Goal: Task Accomplishment & Management: Complete application form

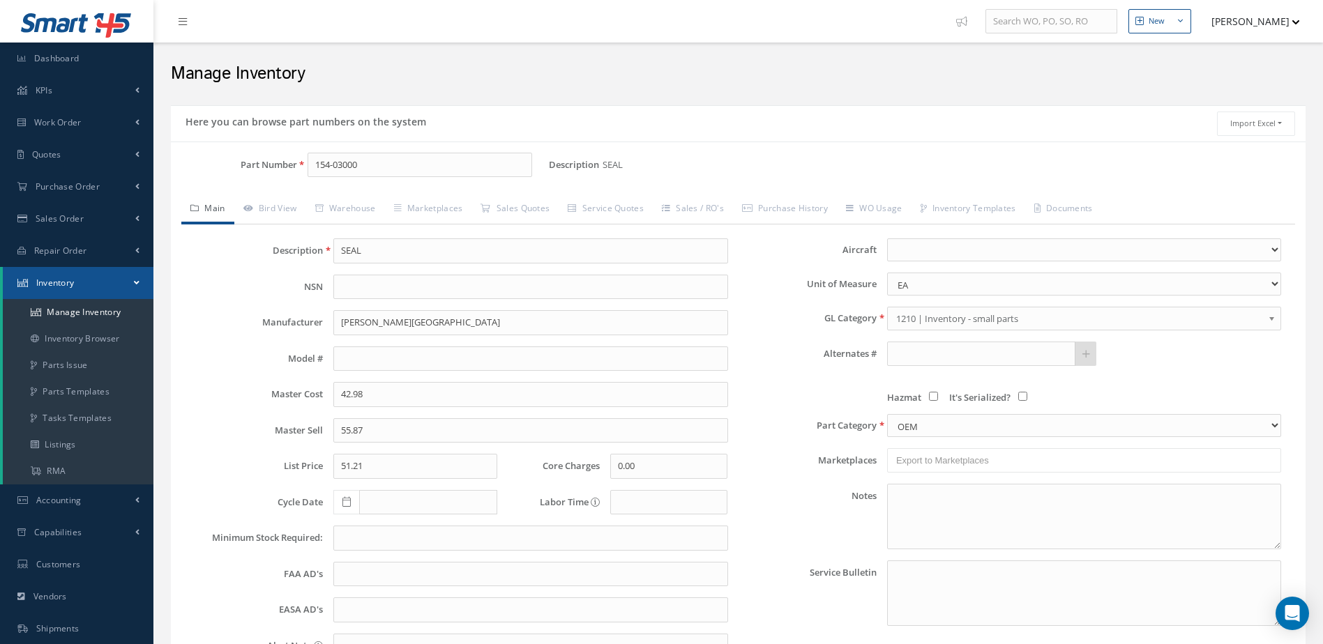
select select
drag, startPoint x: 370, startPoint y: 171, endPoint x: 279, endPoint y: 179, distance: 91.7
click at [279, 179] on div "Part Number 154-03000" at bounding box center [360, 171] width 378 height 36
type input "90002424-2"
click at [461, 200] on span "BRAKE ASSEMBLY" at bounding box center [541, 201] width 209 height 15
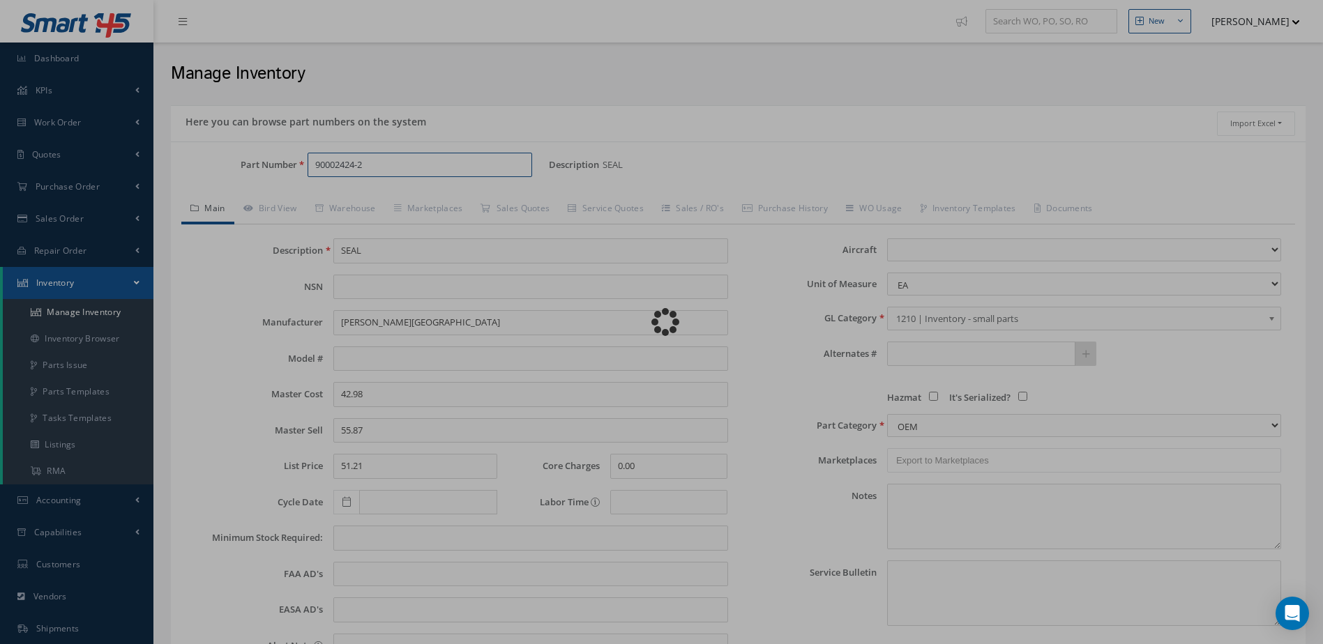
type input "BRAKE ASSEMBLY"
type input "MABS"
type input "[PERSON_NAME] 60"
type input "11750.00"
type input "0.00"
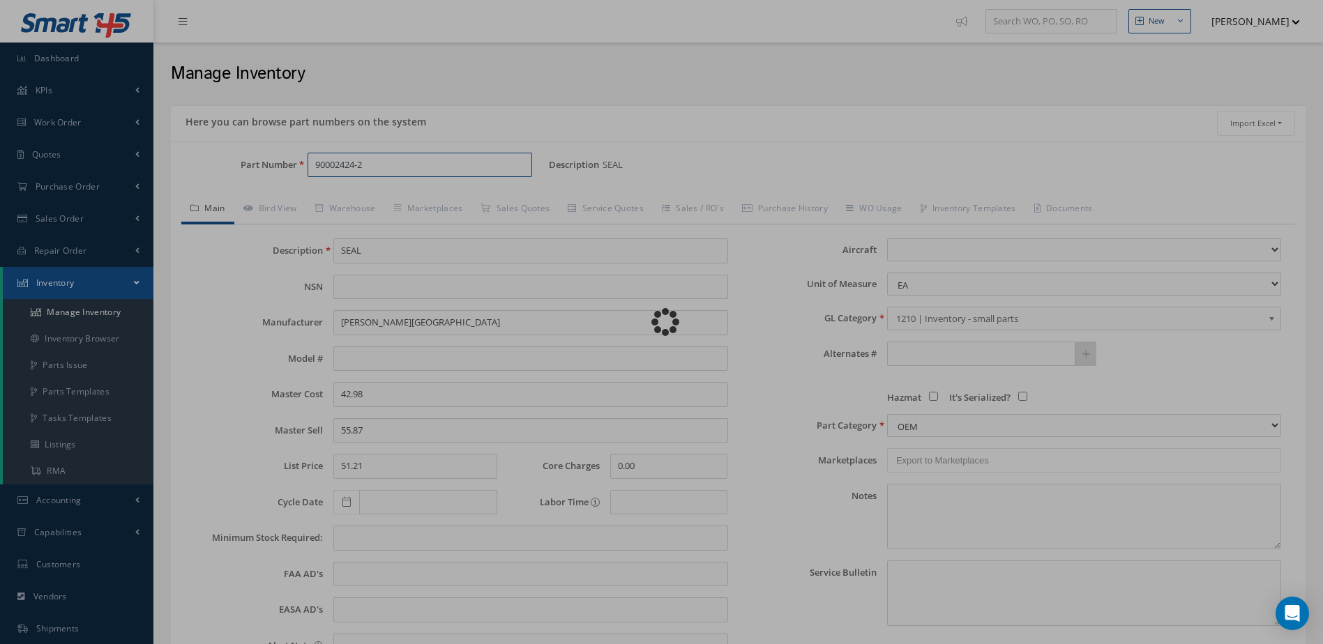
type input "0.00"
select select "25"
type textarea "[DATE] : STD OH / OH EXCH $23,900.00 CORE VALUE $10.000 OUTRIGHT SALE $30.000 7…"
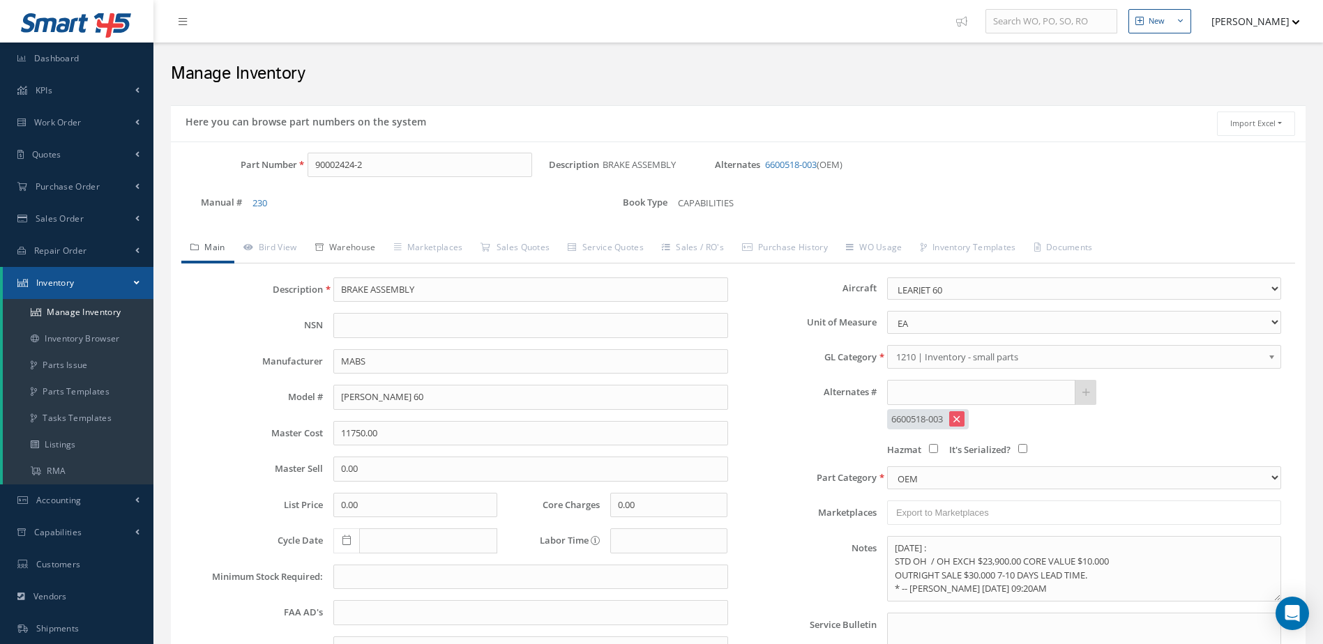
click at [374, 247] on link "Warehouse" at bounding box center [345, 248] width 79 height 29
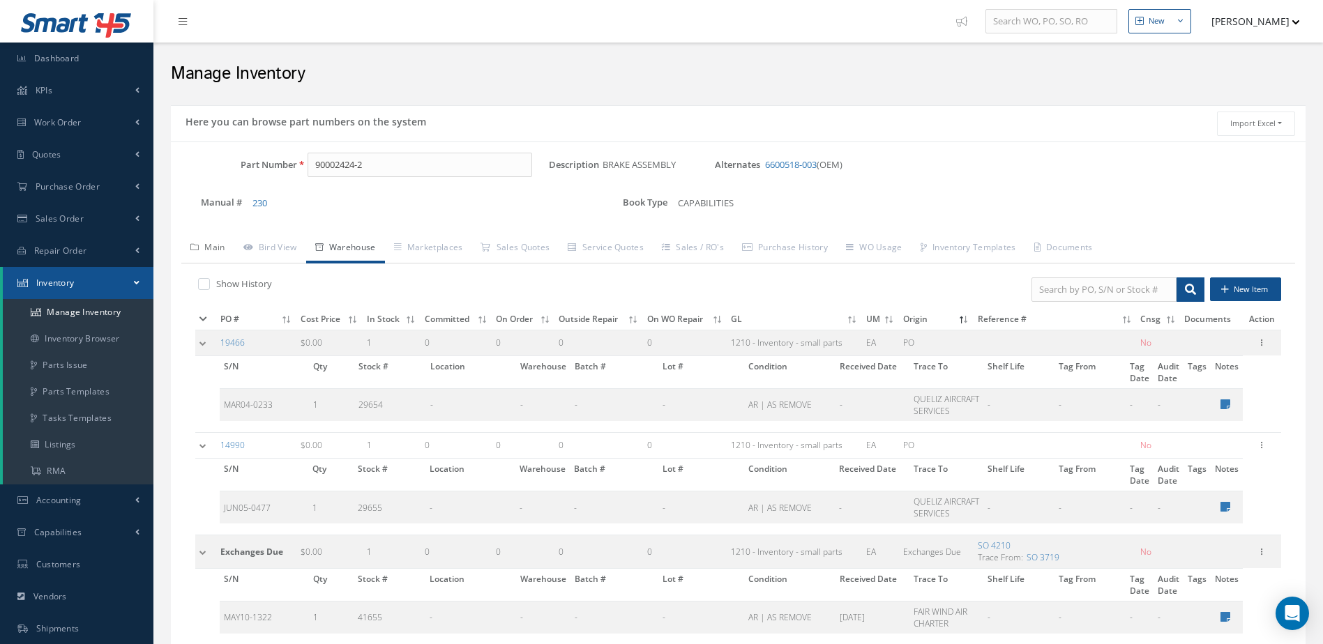
click at [218, 245] on link "Main" at bounding box center [207, 248] width 53 height 29
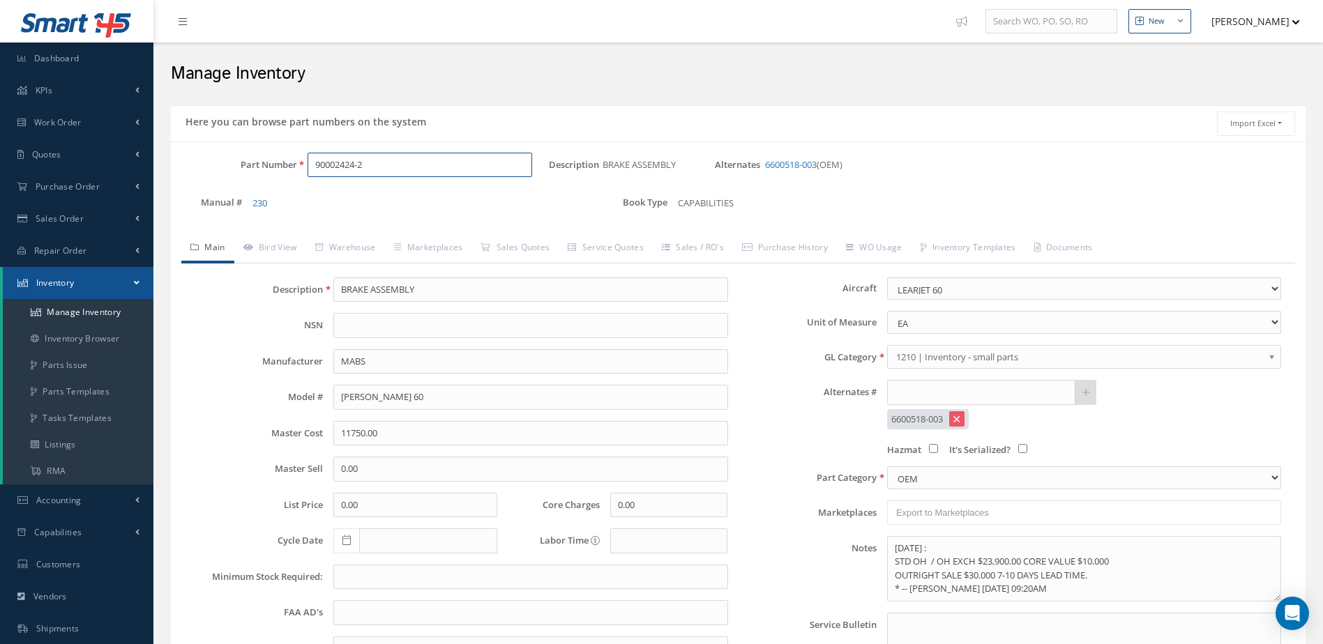
drag, startPoint x: 423, startPoint y: 174, endPoint x: 302, endPoint y: 179, distance: 120.7
click at [302, 179] on div "Part Number 90002424-2" at bounding box center [360, 171] width 378 height 36
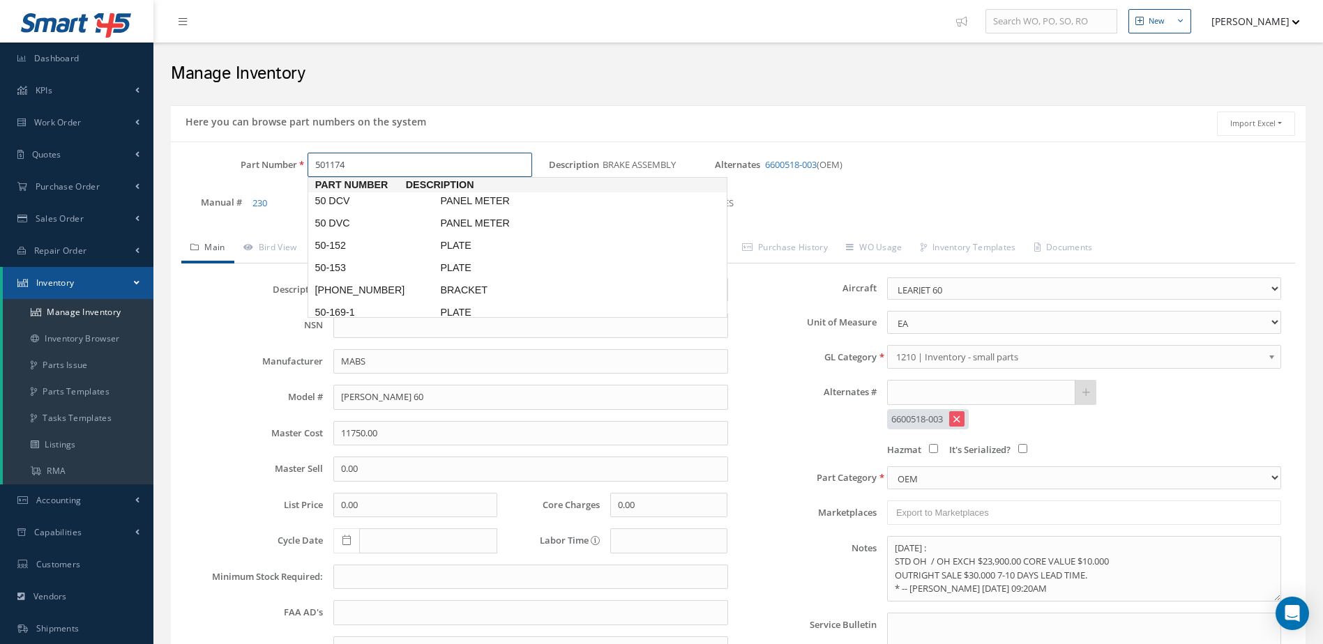
type input "5011740"
click at [501, 205] on span "MAIN WHEEL ASSEMBLY" at bounding box center [541, 201] width 209 height 15
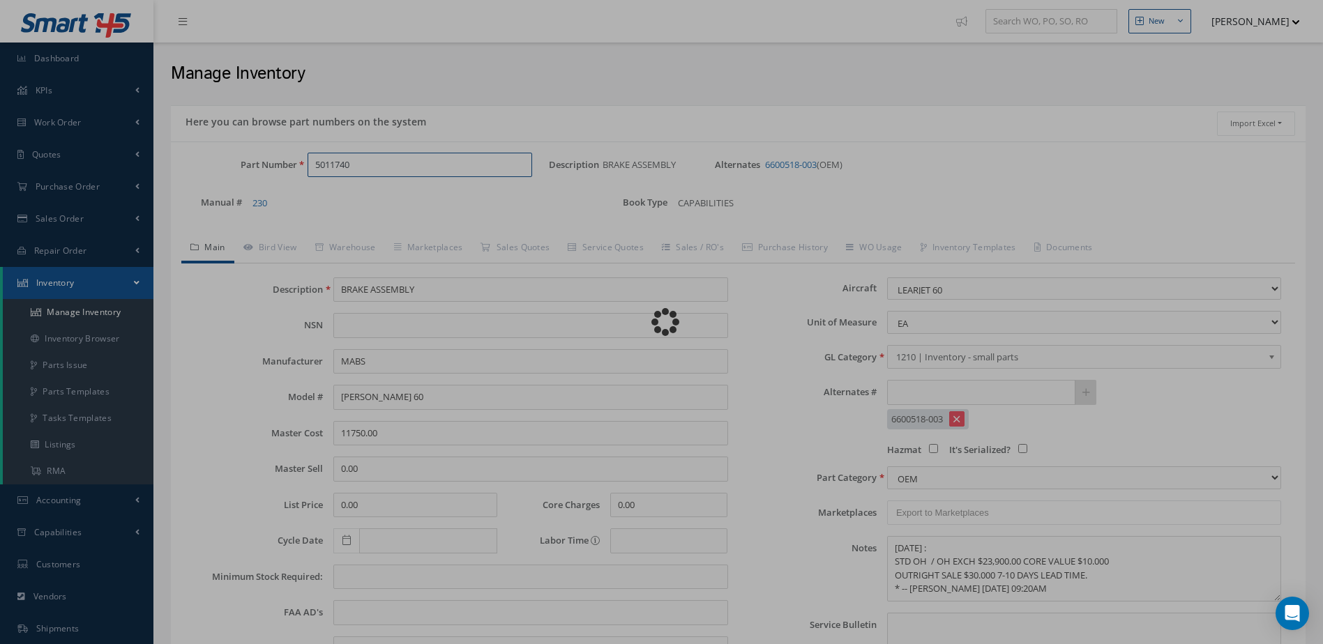
type input "MAIN WHEEL ASSEMBLY"
type input "0.00"
type input "13000.00"
select select "25"
type textarea "JULY/2025 WHEEL USES TIRE PN: 178K43-1. * STD OH $2,995.00 * STD OH EX $3,150.0…"
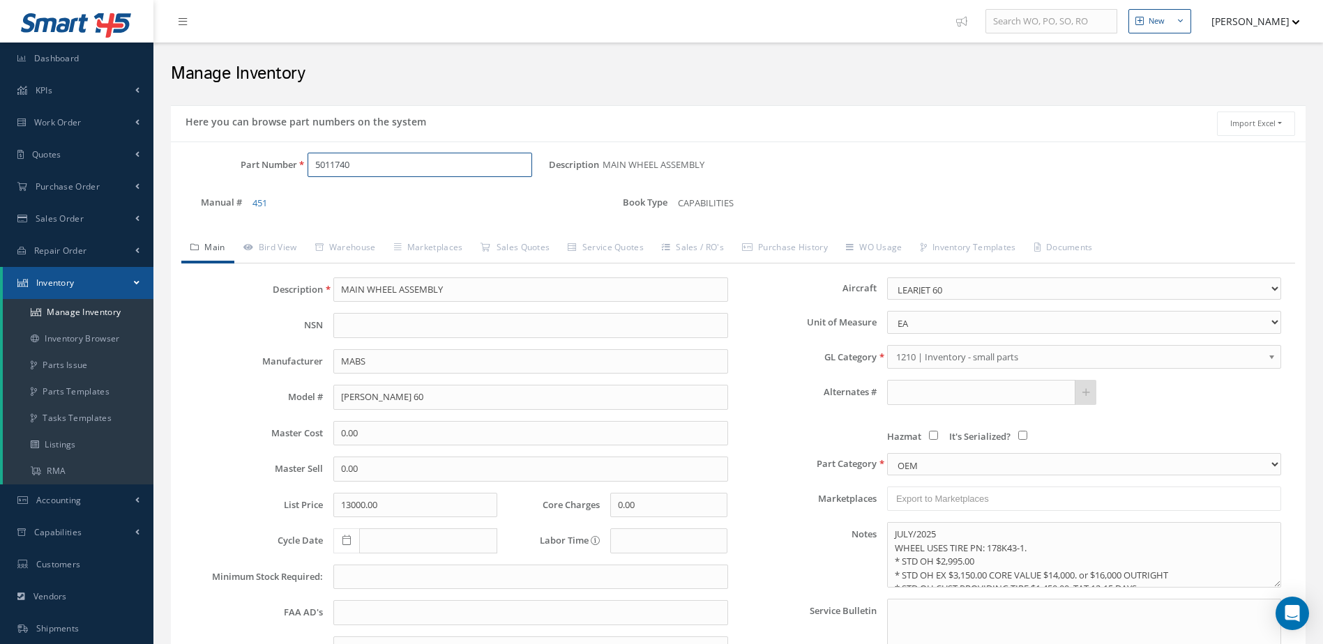
drag, startPoint x: 382, startPoint y: 165, endPoint x: 301, endPoint y: 185, distance: 83.2
click at [301, 185] on div "Part Number 5011740" at bounding box center [360, 171] width 378 height 36
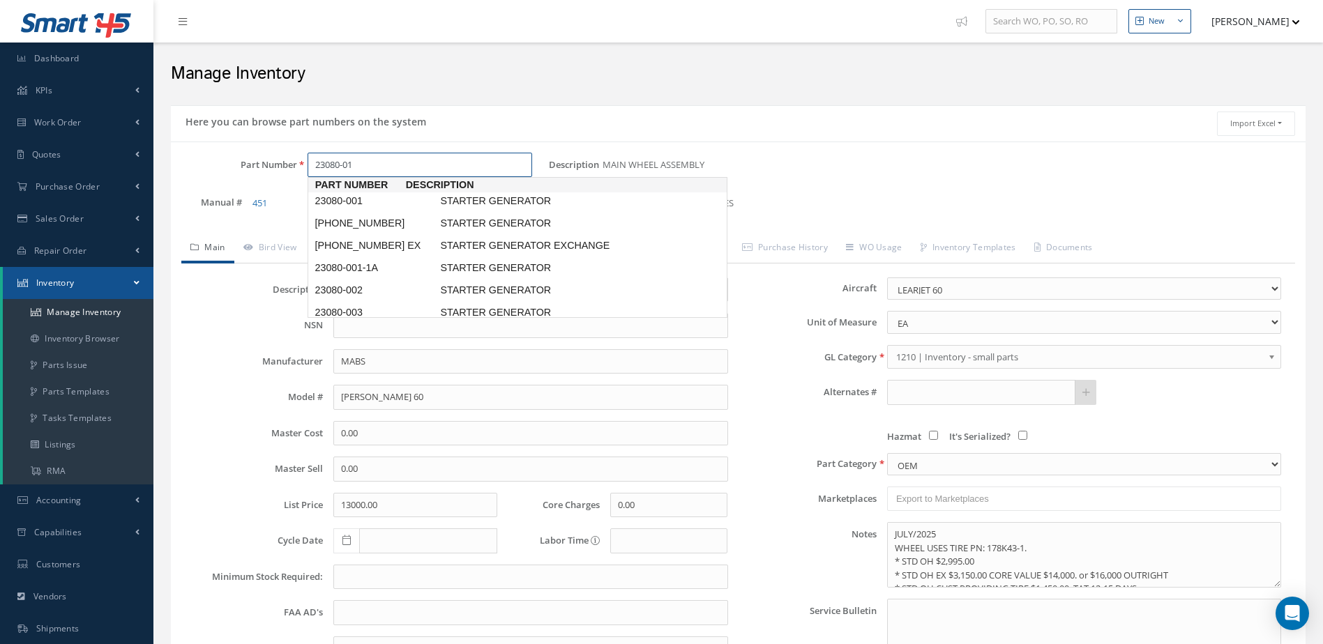
type input "23080-013"
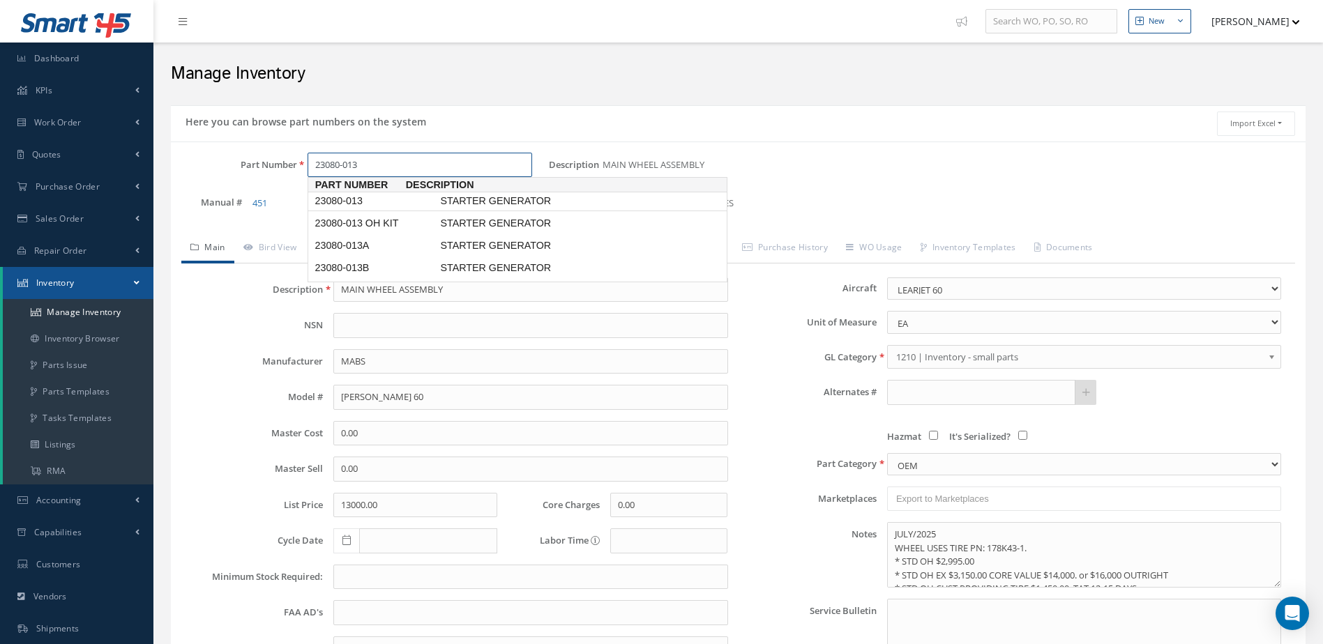
click at [367, 199] on span "23080-013" at bounding box center [375, 201] width 126 height 15
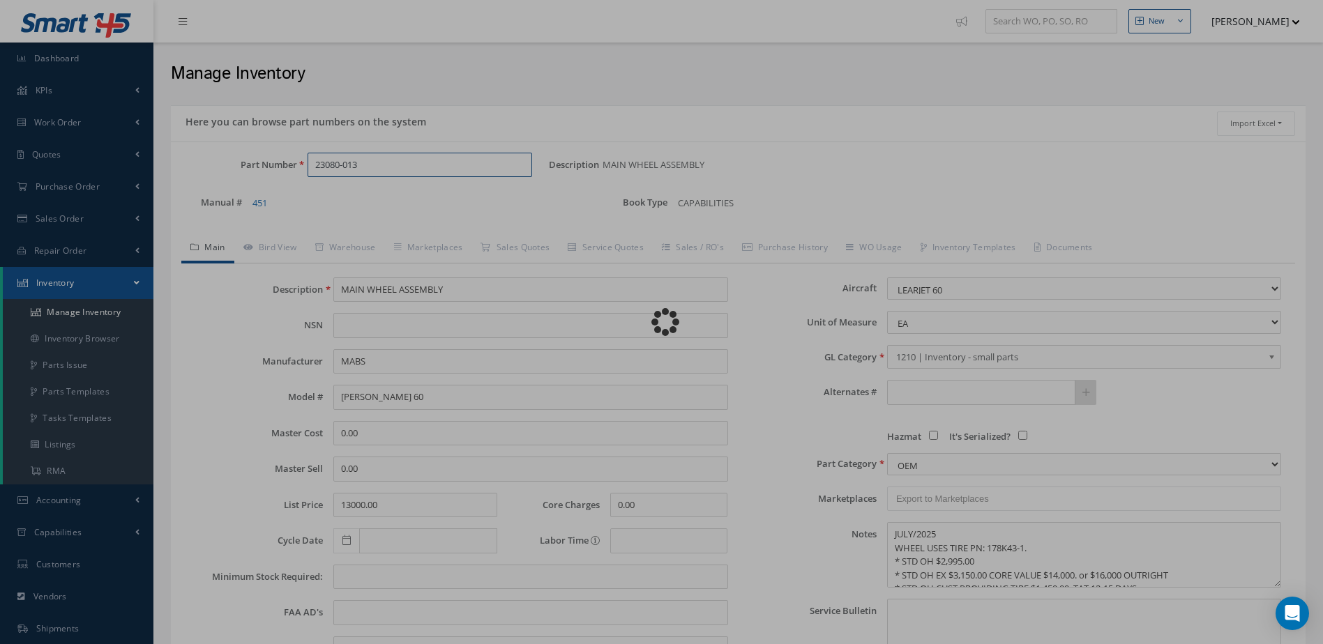
type input "STARTER GENERATOR"
type input "SAFRAN"
type input "4200.00"
select select
type textarea "APRIL/2025: OH EXCHANGE $1,900.00 CORE VALUE $6,250.00 * -- [PERSON_NAME] [DATE…"
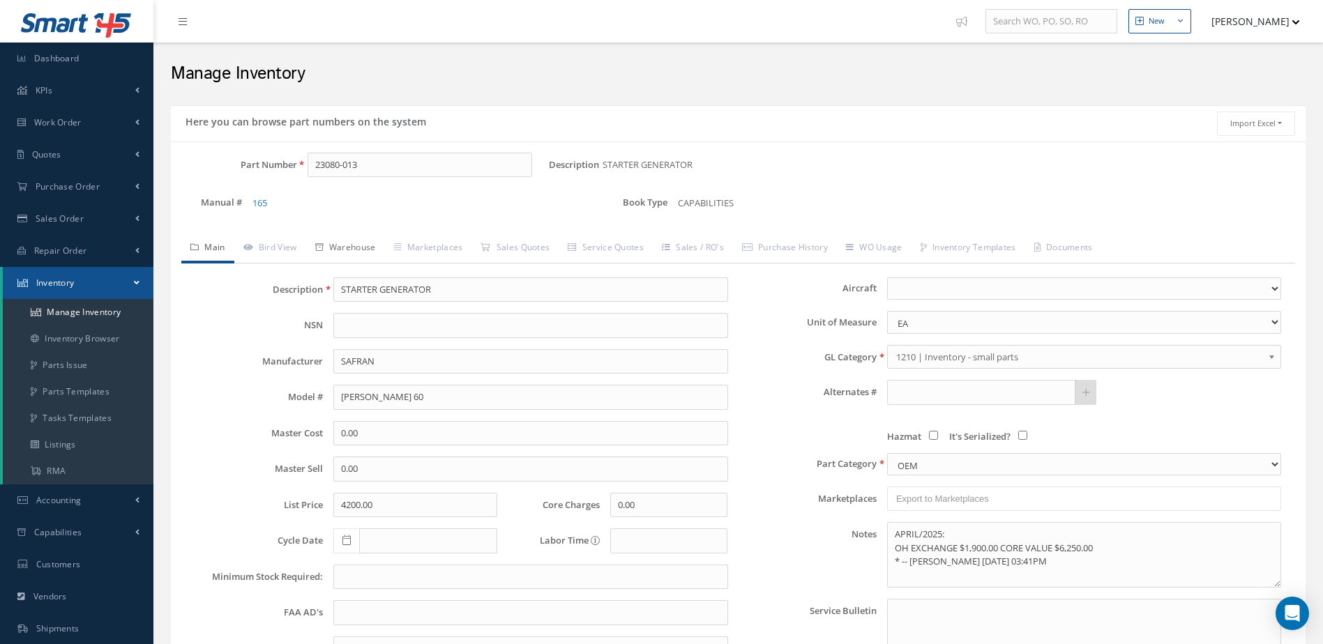
click at [361, 243] on link "Warehouse" at bounding box center [345, 248] width 79 height 29
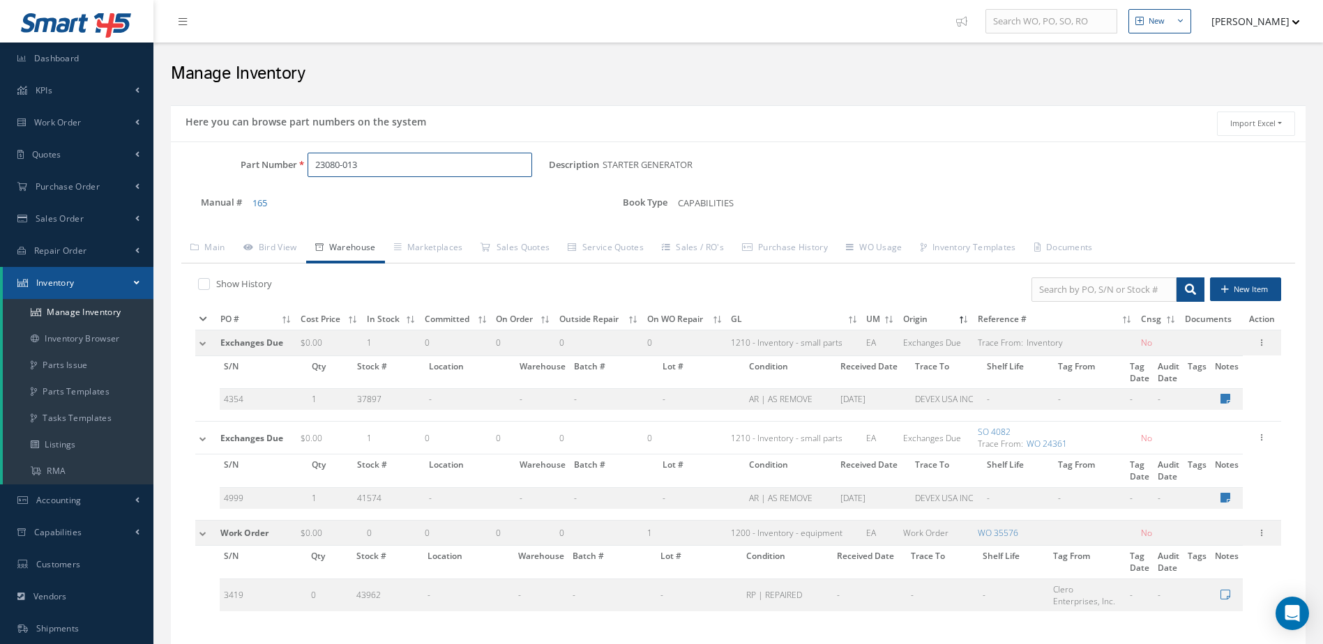
drag, startPoint x: 399, startPoint y: 168, endPoint x: 315, endPoint y: 190, distance: 86.6
click at [315, 190] on div "Part Number 23080-013 Description STARTER GENERATOR Alternates Manual # 165 Boo…" at bounding box center [738, 190] width 1135 height 75
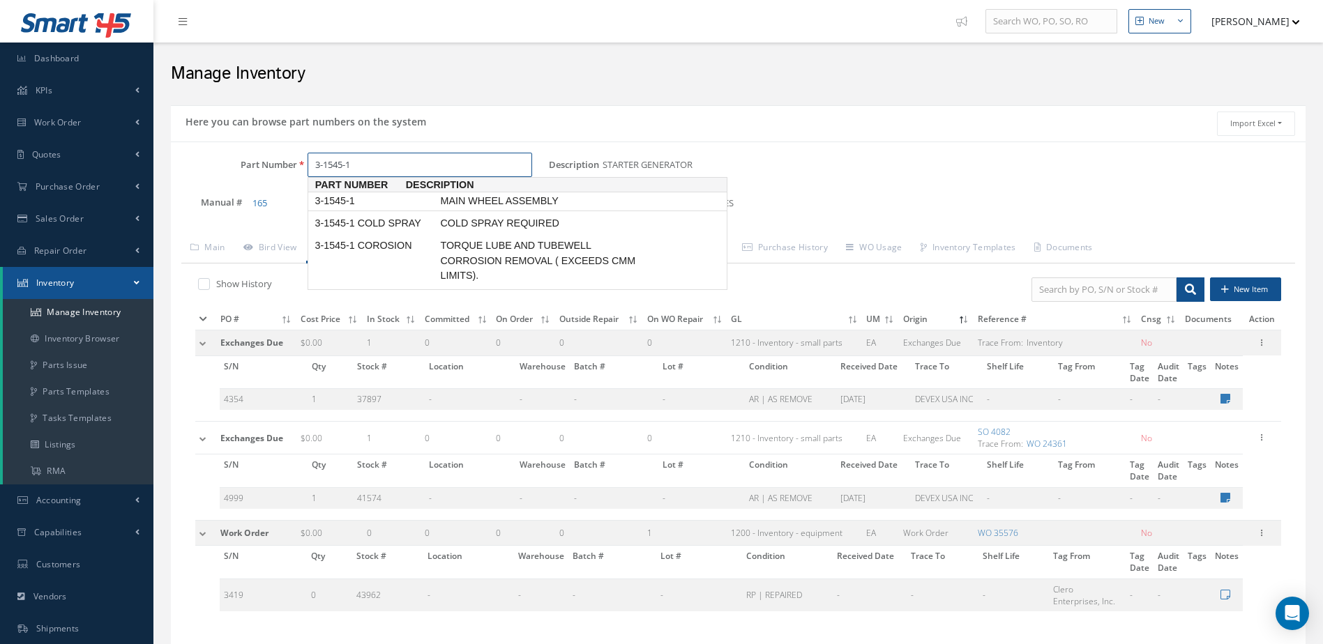
click at [478, 199] on span "MAIN WHEEL ASSEMBLY" at bounding box center [541, 201] width 209 height 15
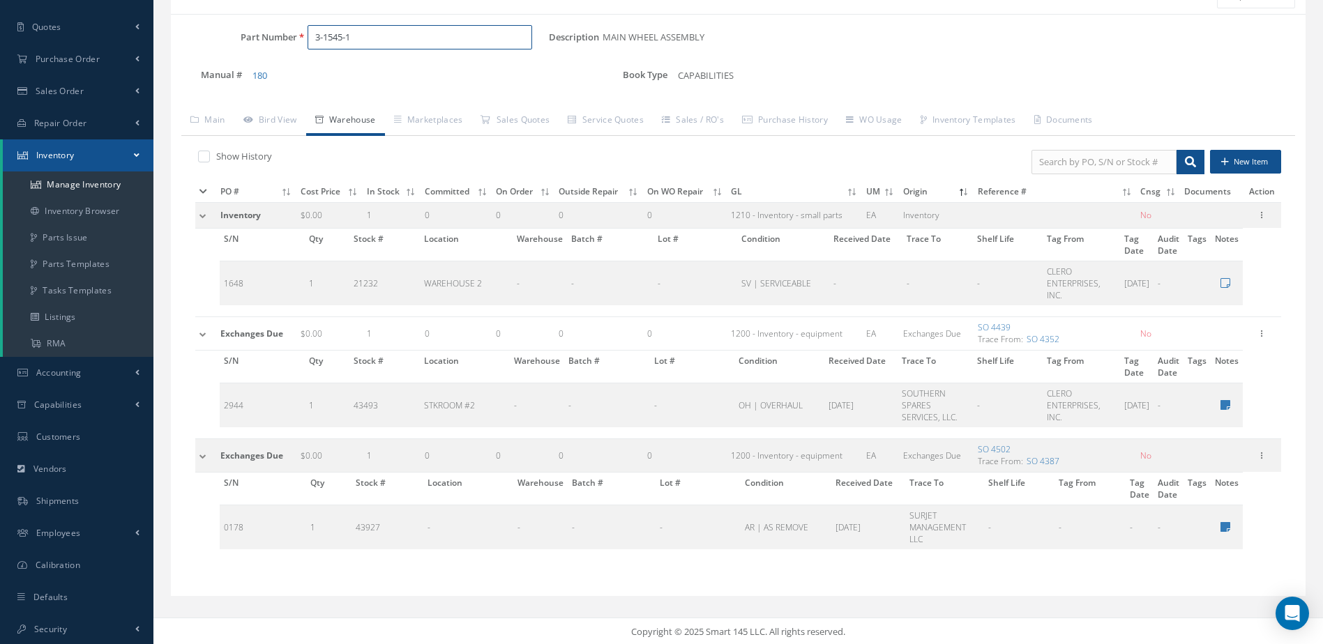
scroll to position [129, 0]
type input "3"
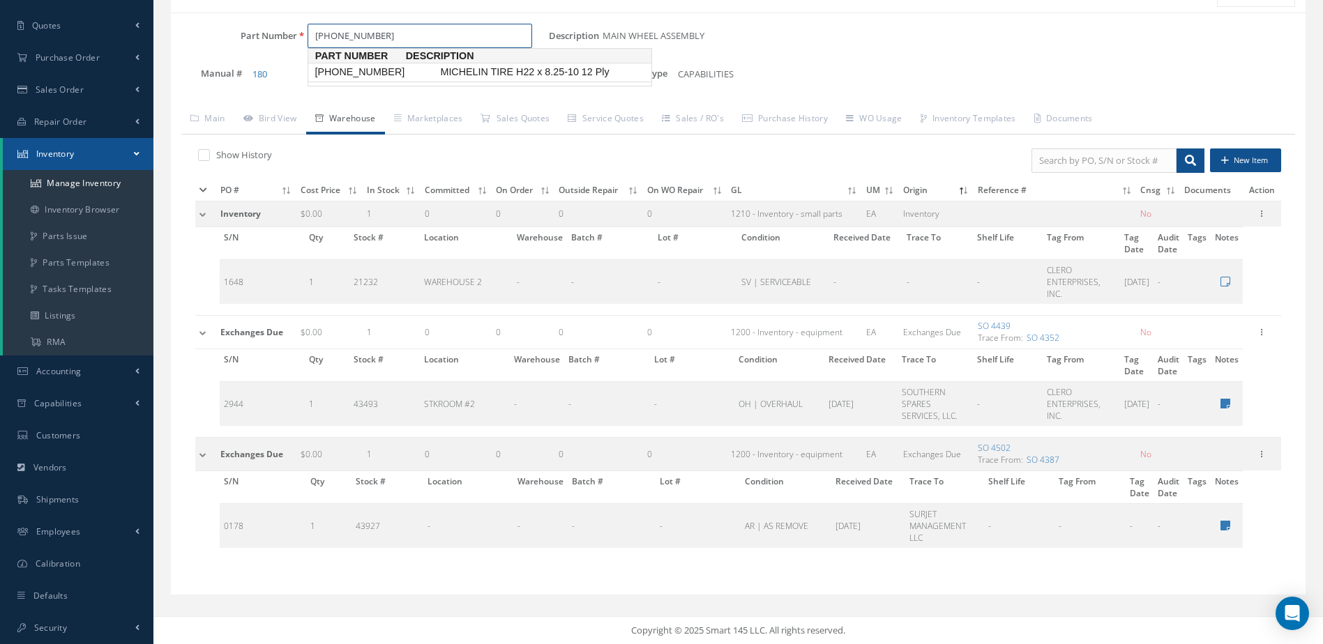
click at [380, 71] on span "[PHONE_NUMBER]" at bounding box center [375, 72] width 126 height 15
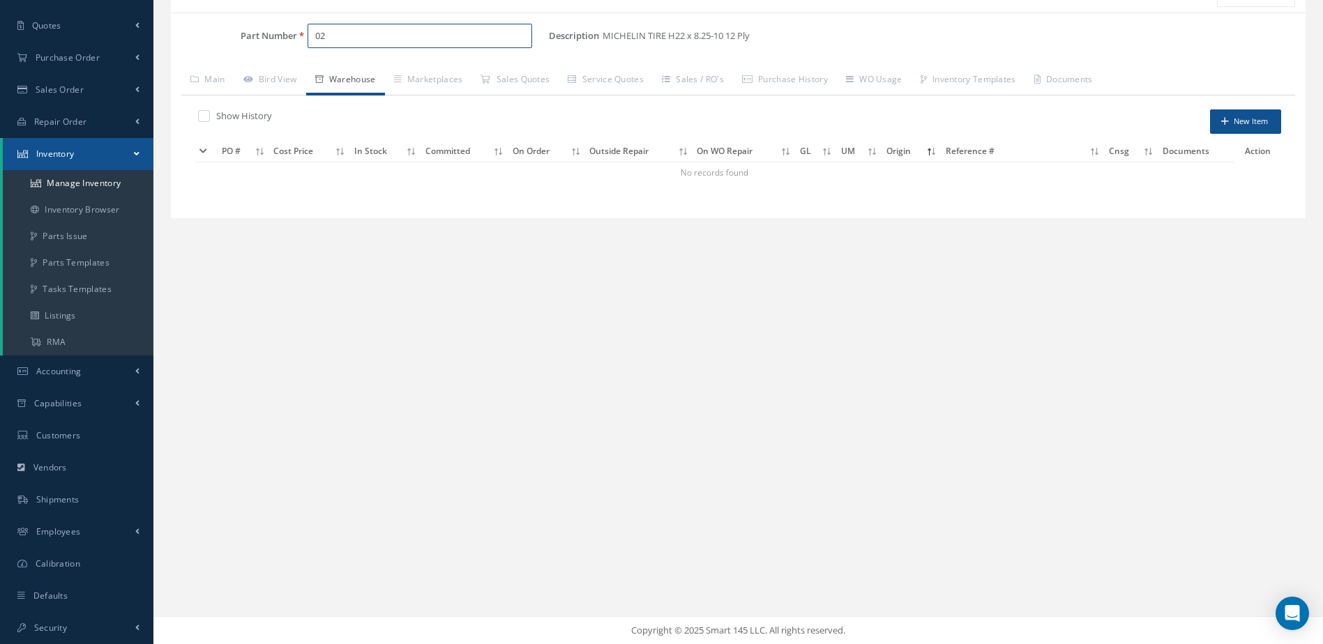
type input "0"
click at [385, 69] on span "68-1482" at bounding box center [375, 72] width 126 height 15
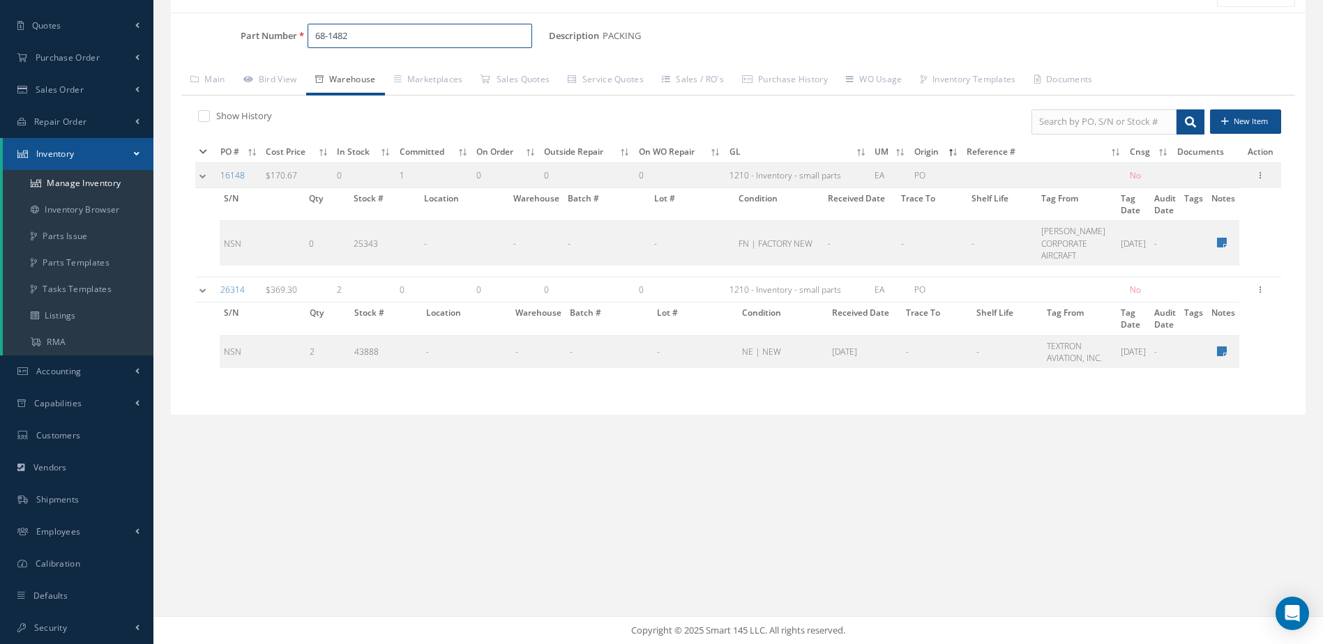
click at [372, 33] on input "68-1482" at bounding box center [420, 36] width 225 height 25
type input "6"
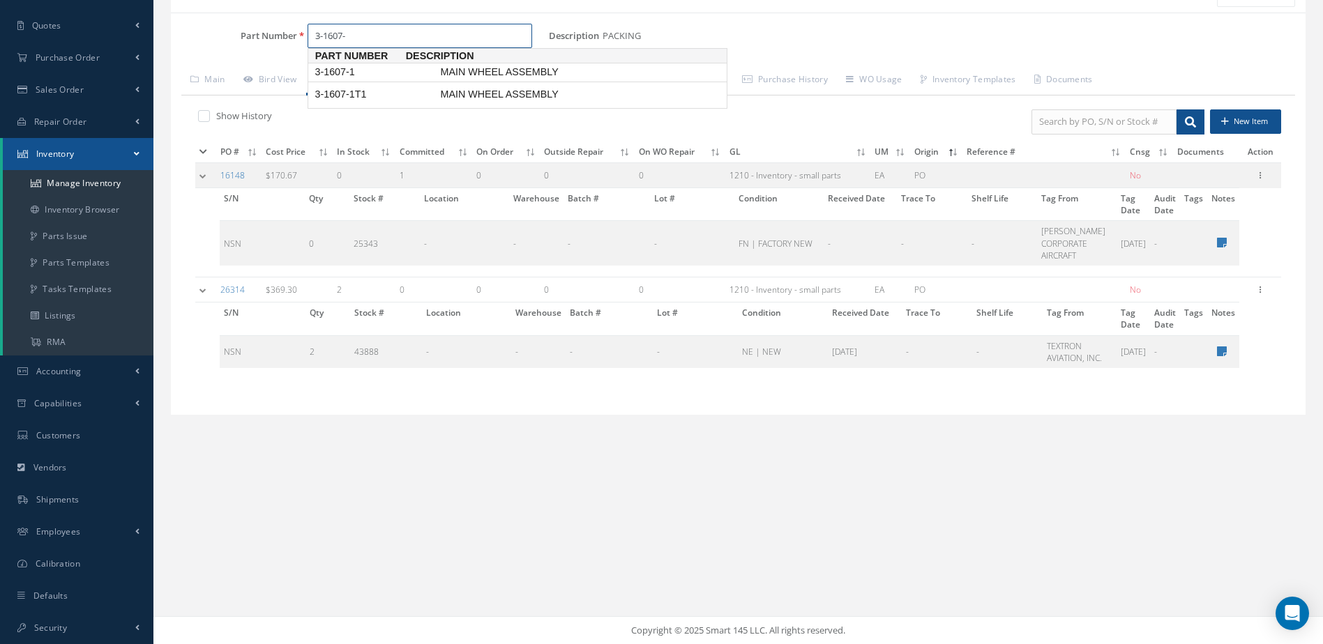
click at [445, 70] on span "MAIN WHEEL ASSEMBLY" at bounding box center [541, 72] width 209 height 15
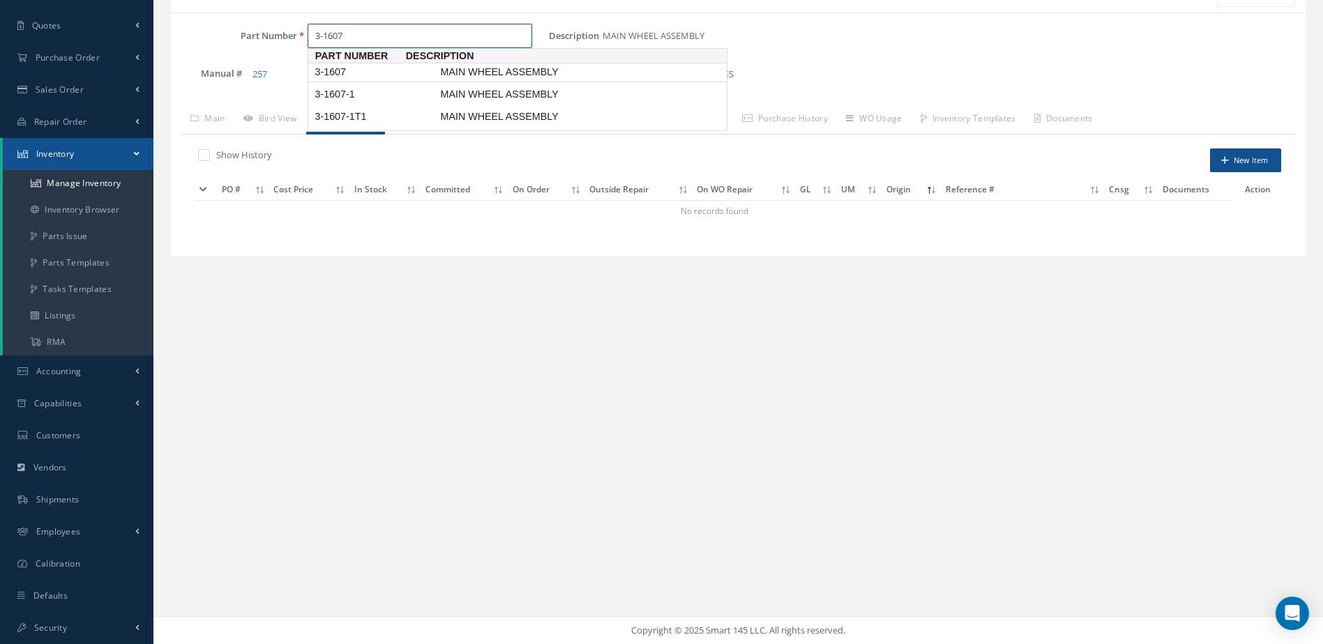
click at [482, 66] on span "MAIN WHEEL ASSEMBLY" at bounding box center [541, 72] width 209 height 15
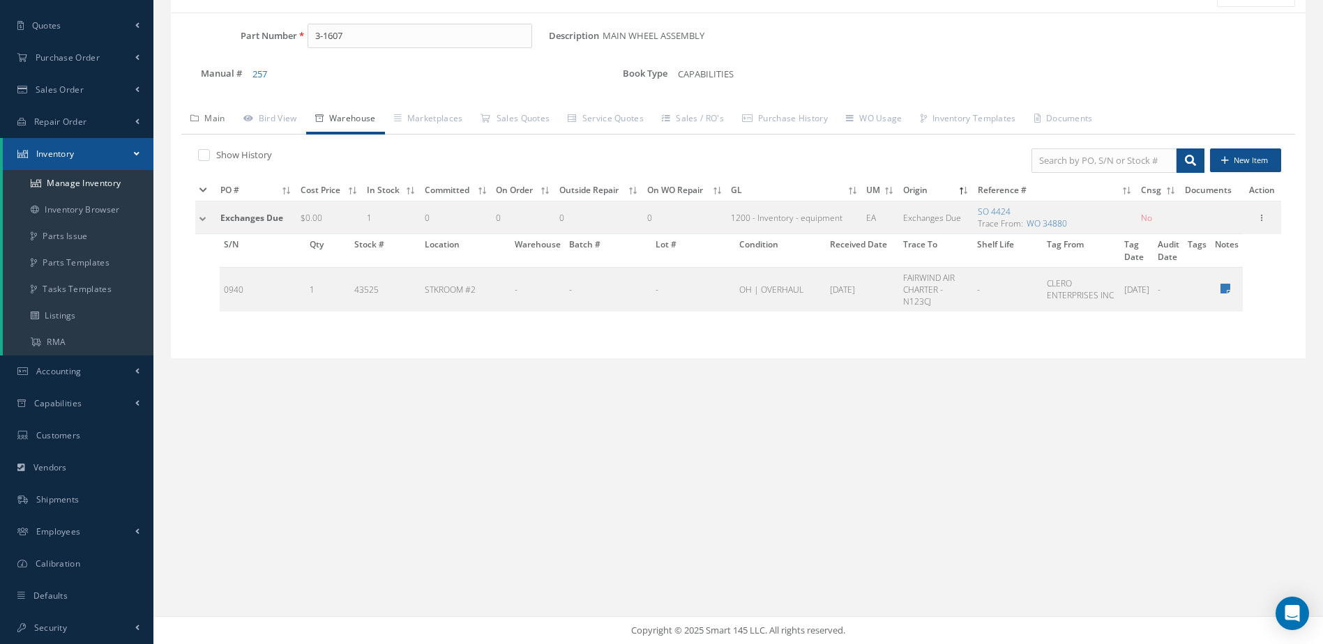
click at [220, 115] on link "Main" at bounding box center [207, 119] width 53 height 29
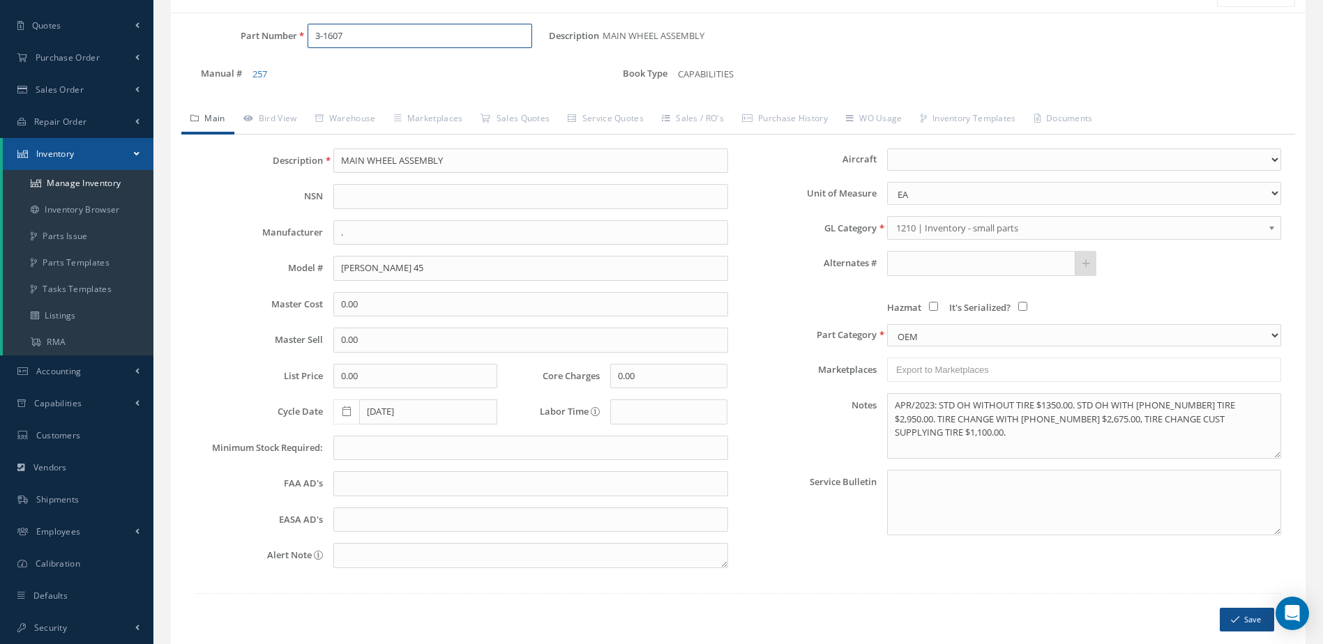
click at [378, 35] on input "3-1607" at bounding box center [420, 36] width 225 height 25
type input "3"
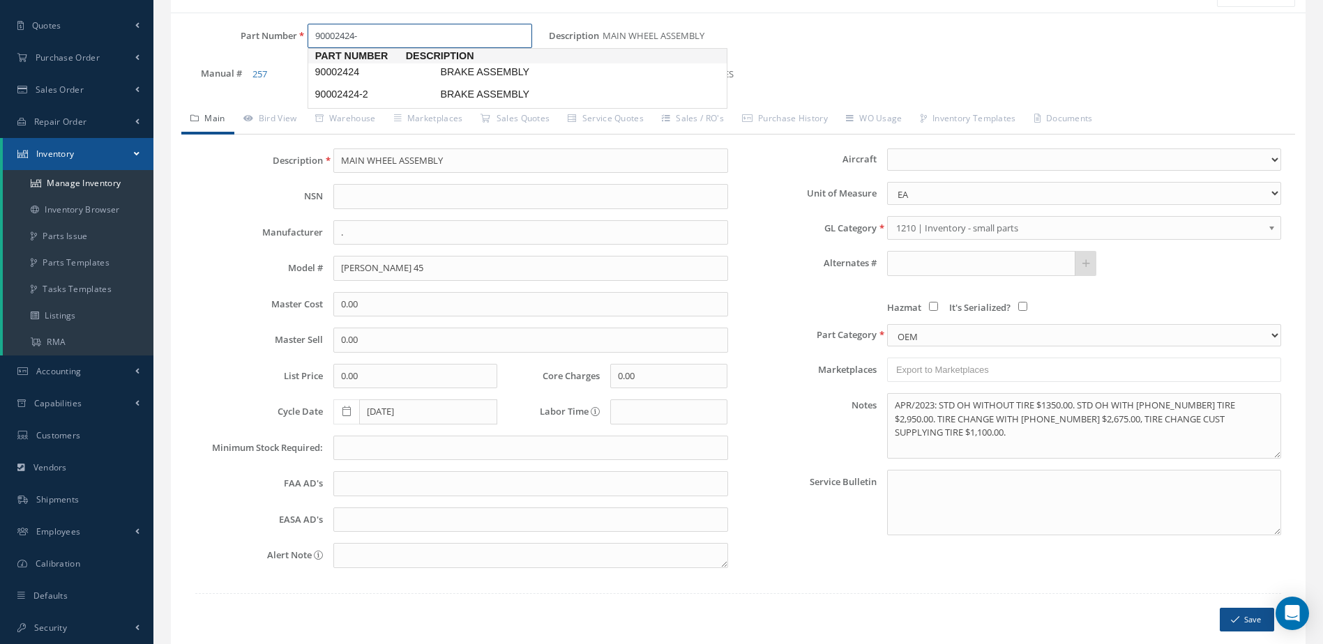
type input "90002424-2"
click at [513, 70] on span "BRAKE ASSEMBLY" at bounding box center [541, 72] width 209 height 15
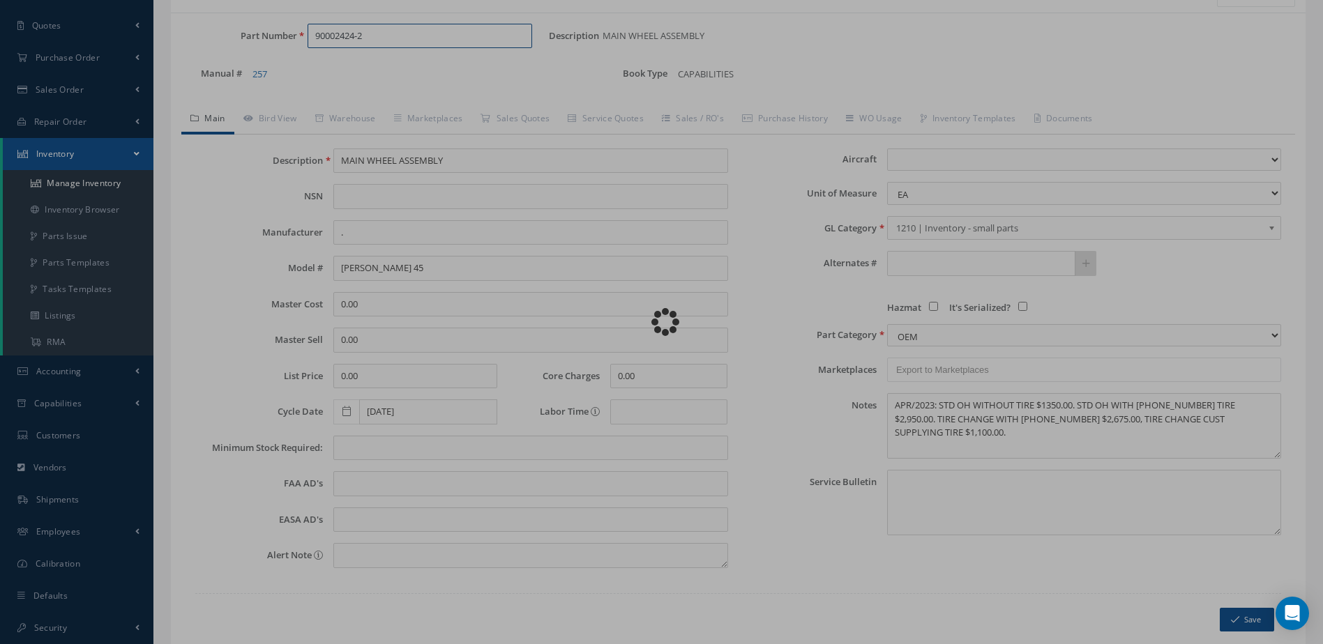
type input "BRAKE ASSEMBLY"
type input "MABS"
type input "[PERSON_NAME] 60"
type input "11750.00"
select select "25"
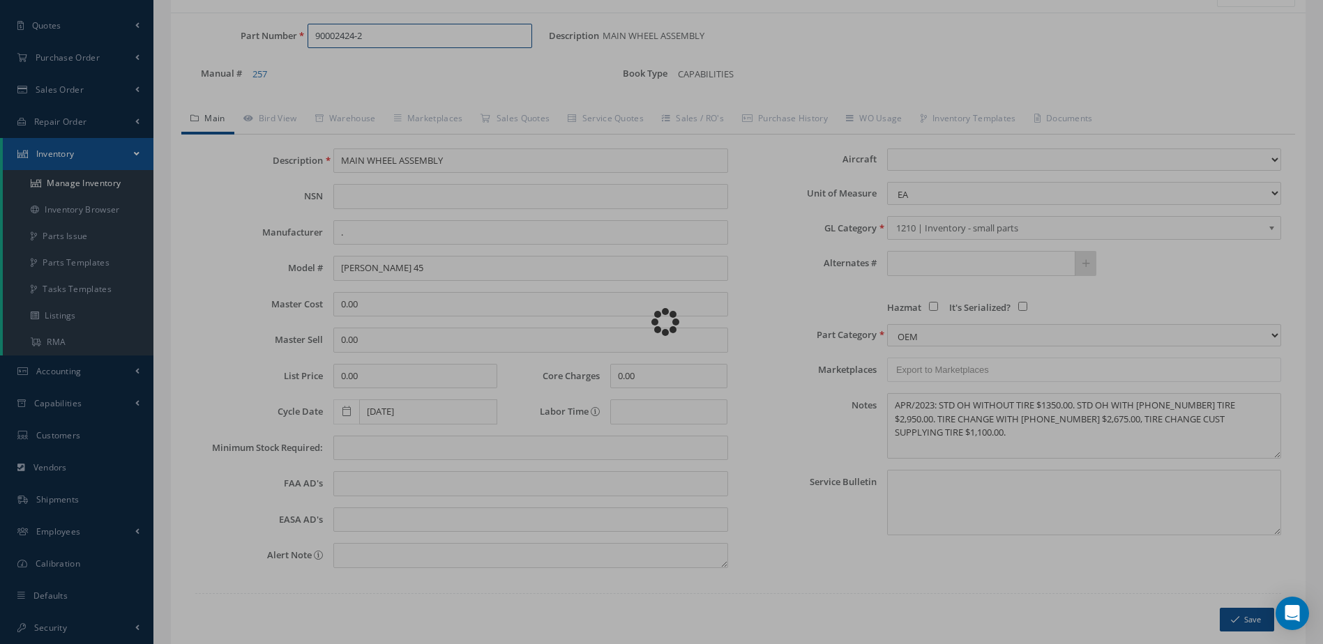
type textarea "[DATE] : STD OH / OH EXCH $23,900.00 CORE VALUE $10.000 OUTRIGHT SALE $30.000 7…"
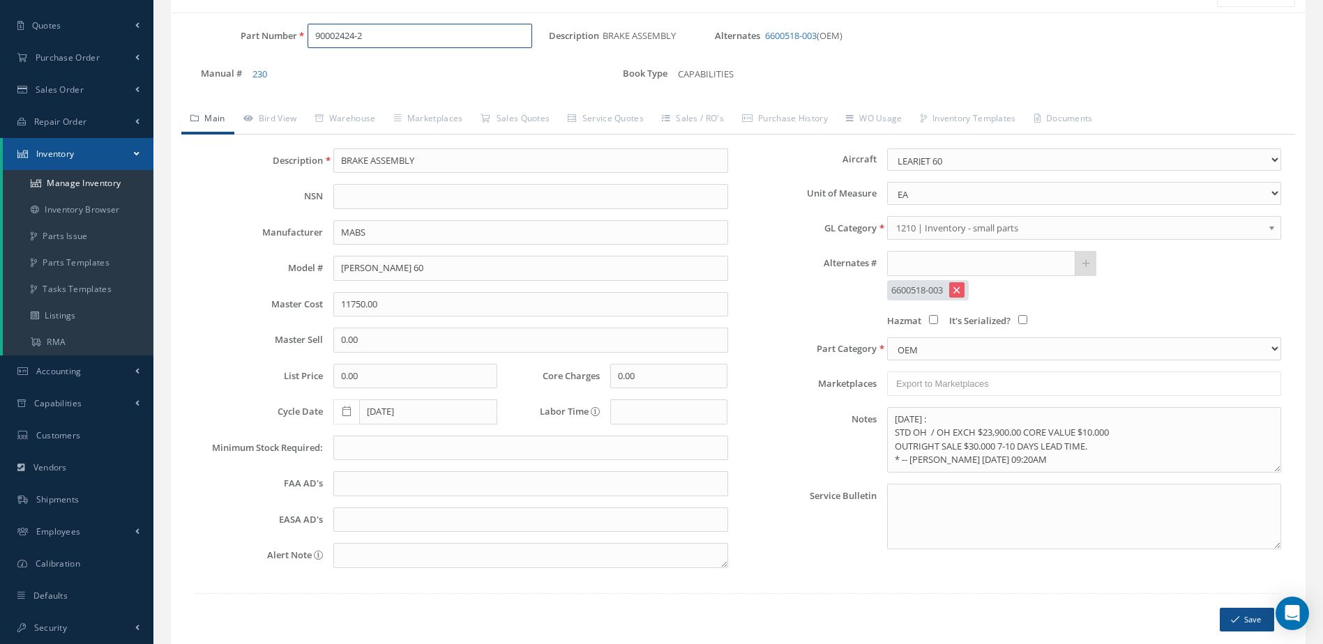
type input "90002424-2"
